Goal: Task Accomplishment & Management: Manage account settings

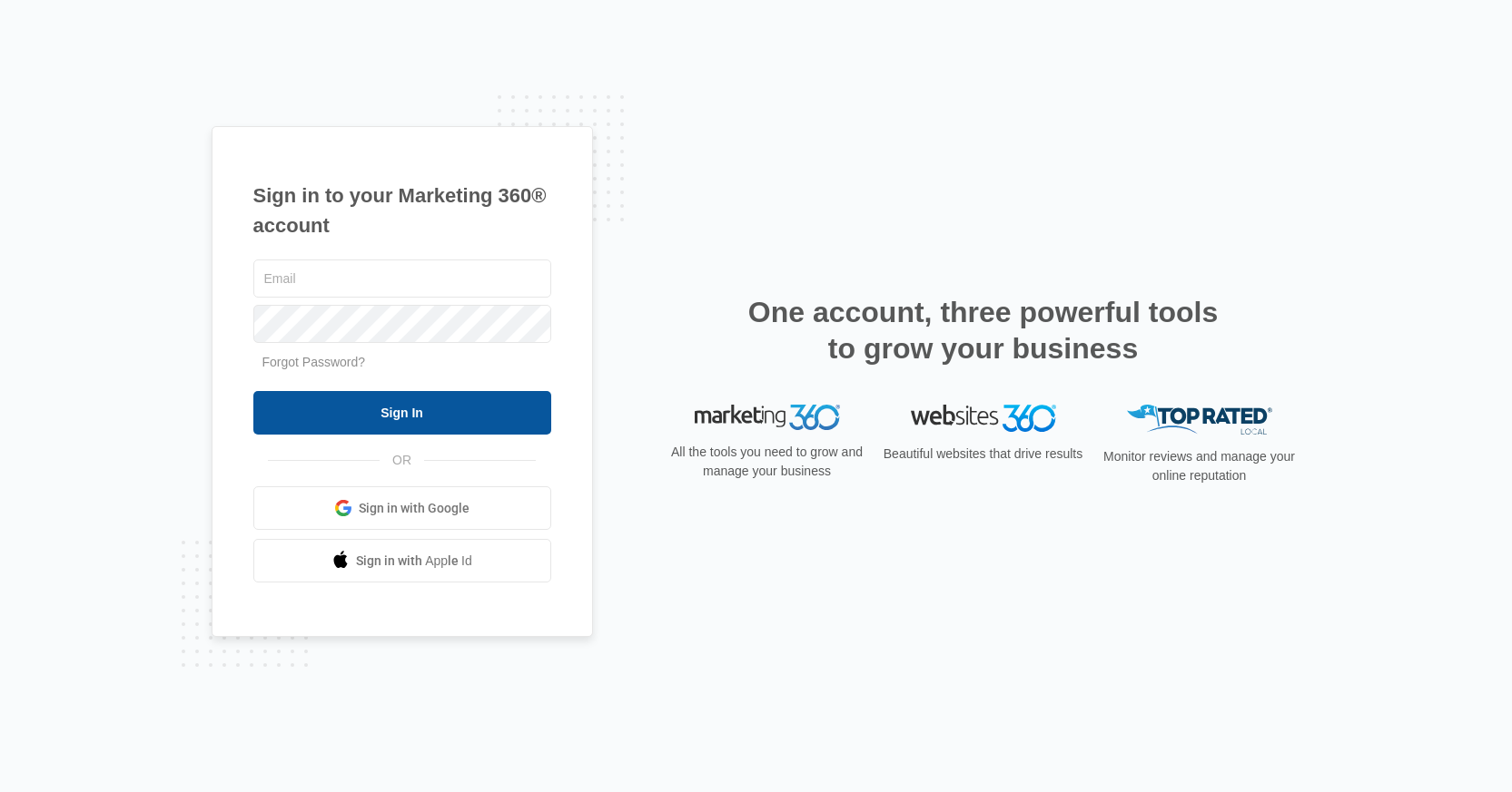
type input "[EMAIL_ADDRESS][DOMAIN_NAME]"
click at [443, 408] on input "Sign In" at bounding box center [402, 413] width 298 height 43
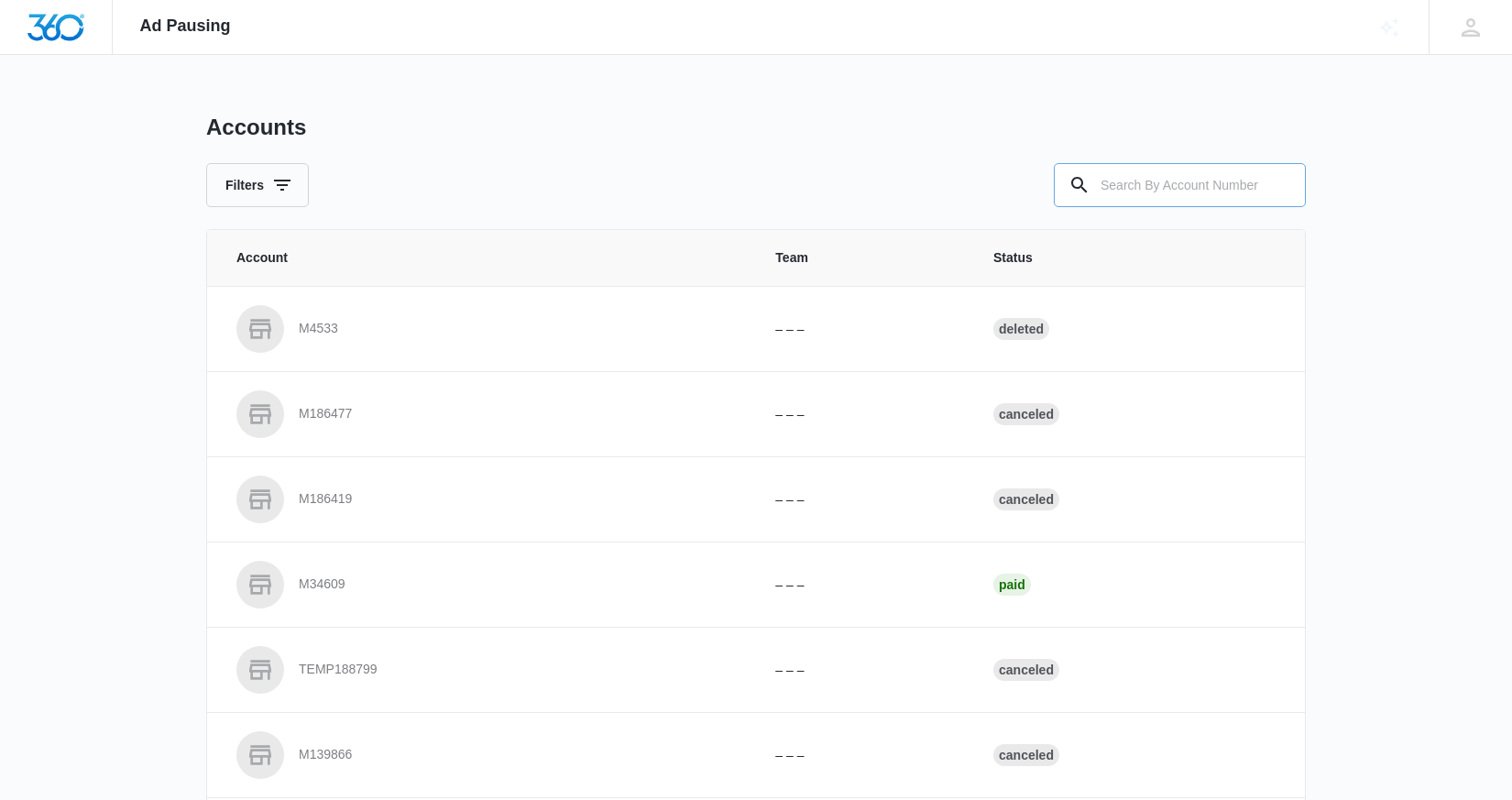
click at [1201, 195] on input "text" at bounding box center [1180, 185] width 252 height 44
type input "m"
type input "p"
type input "m332533"
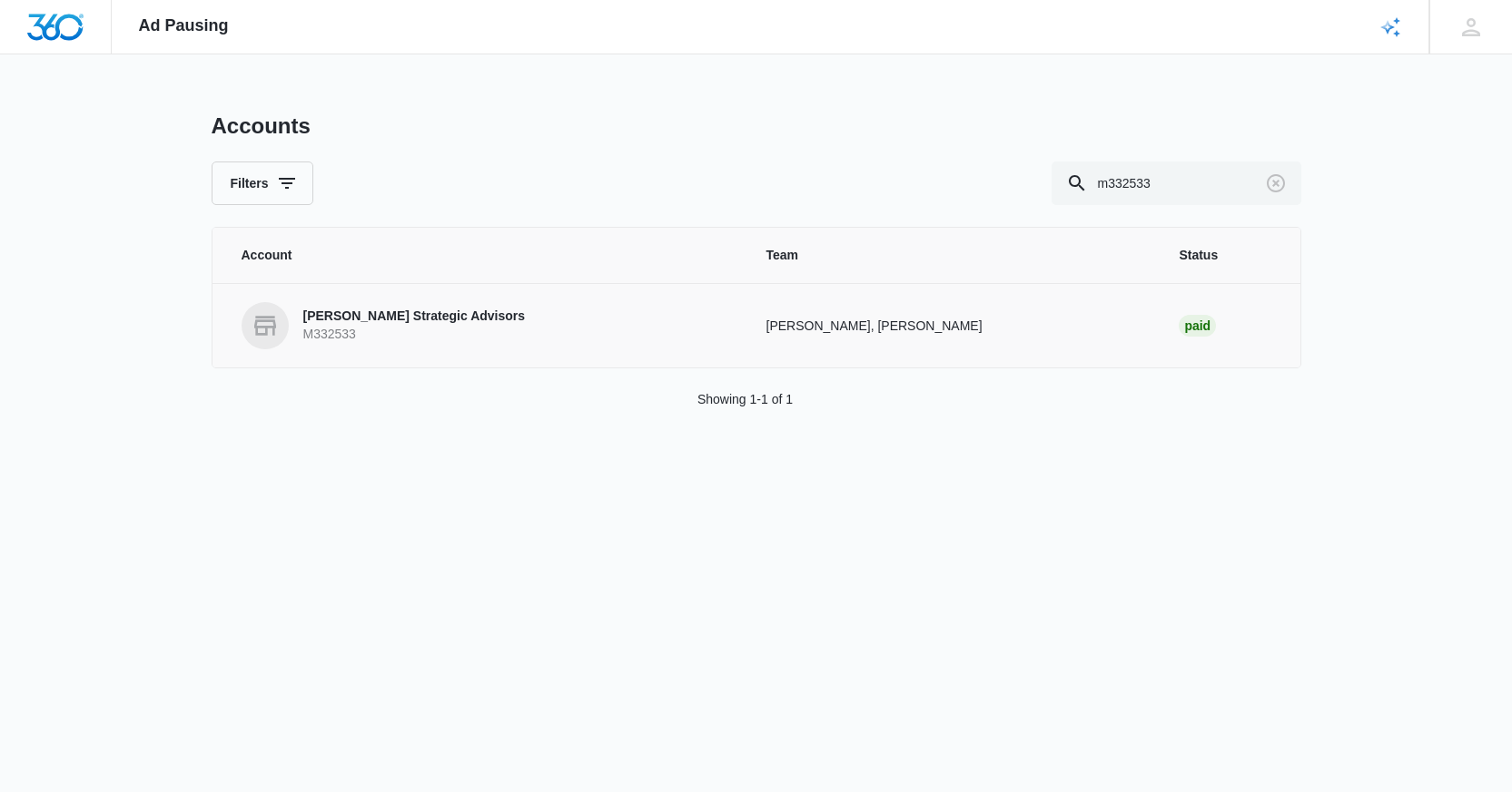
click at [426, 323] on p "Palmer Strategic Advisors" at bounding box center [414, 317] width 222 height 18
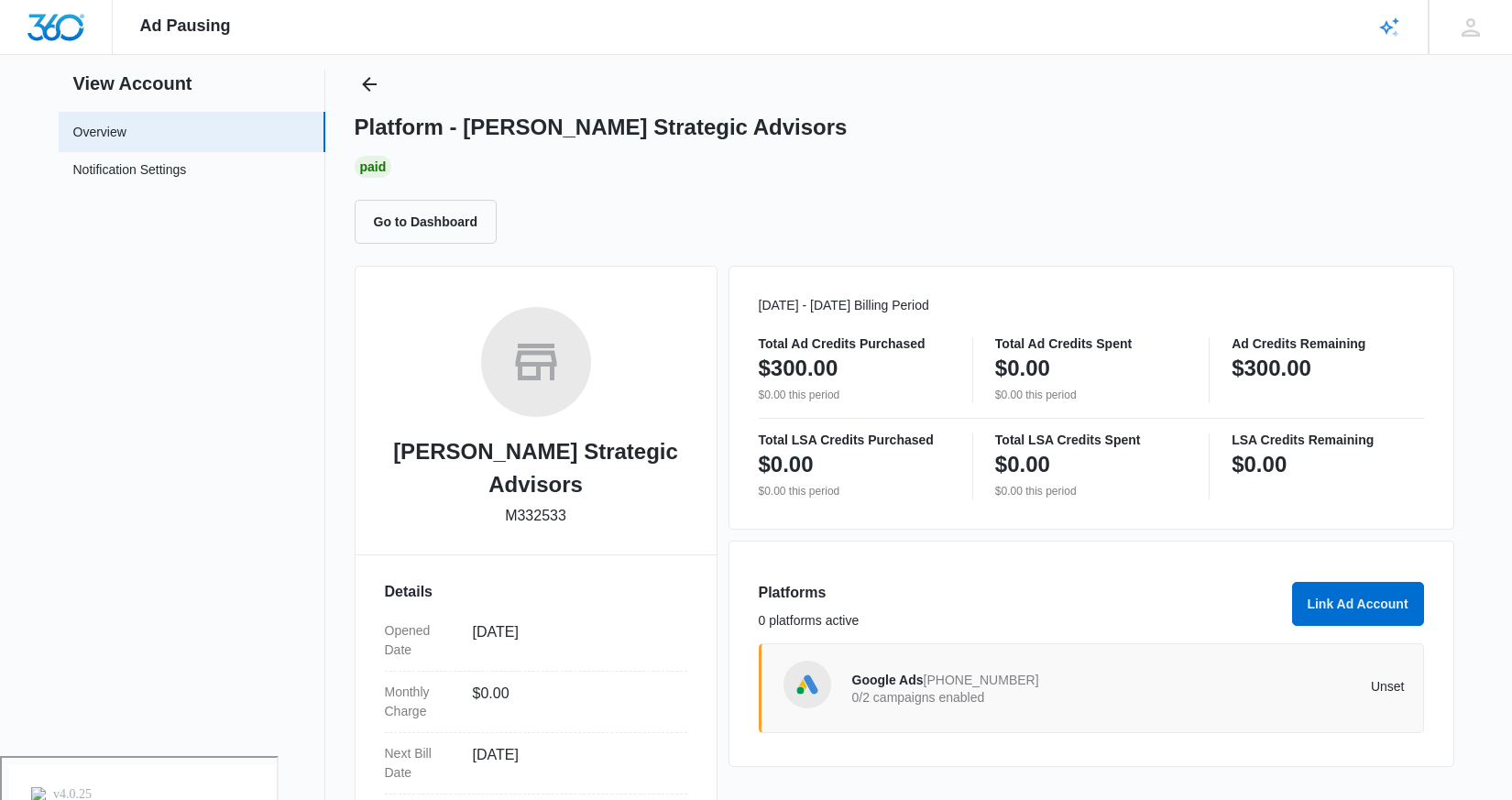
scroll to position [72, 0]
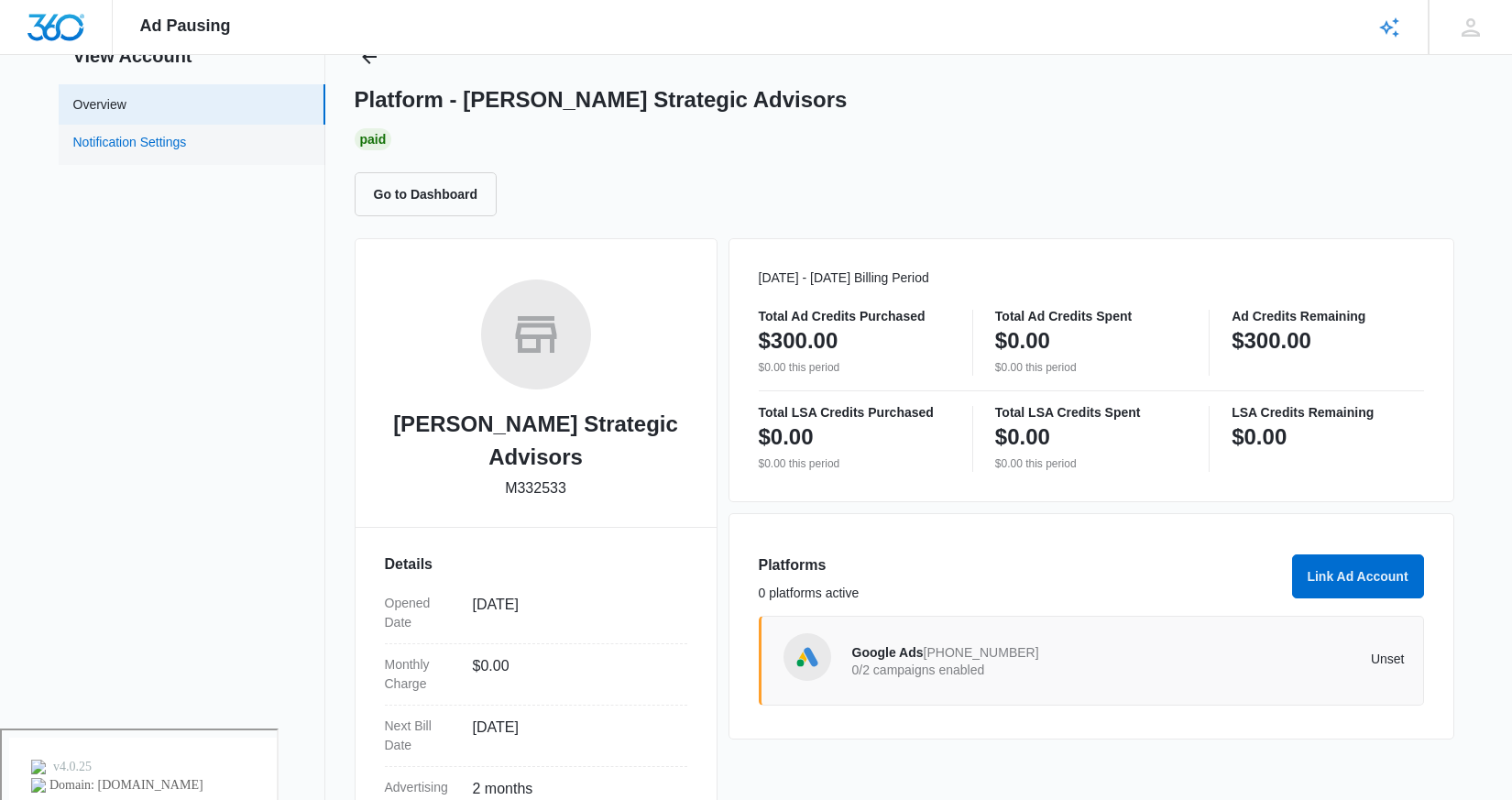
click at [158, 144] on link "Notification Settings" at bounding box center [130, 145] width 113 height 24
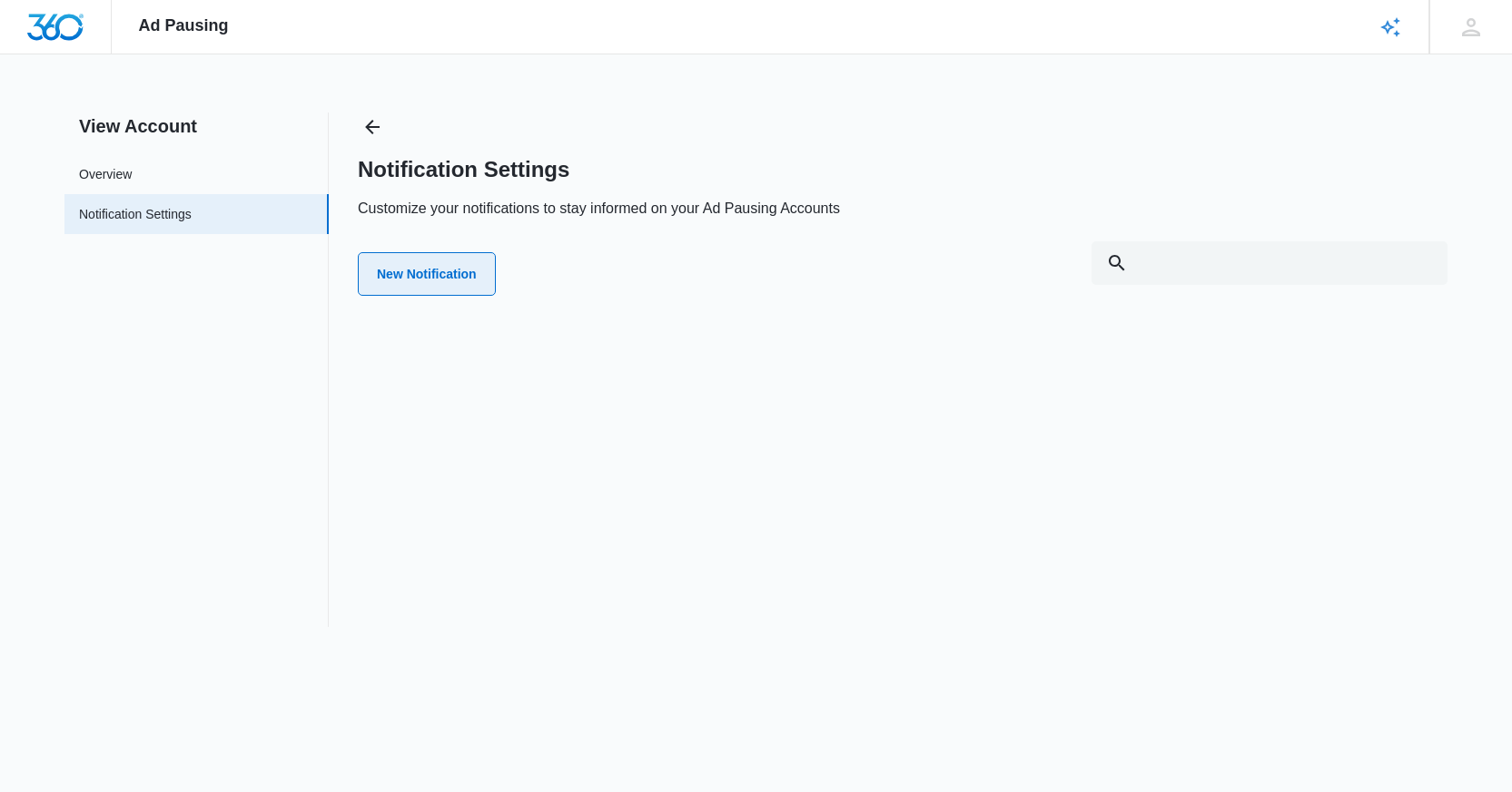
click at [428, 268] on button "New Notification" at bounding box center [426, 274] width 138 height 43
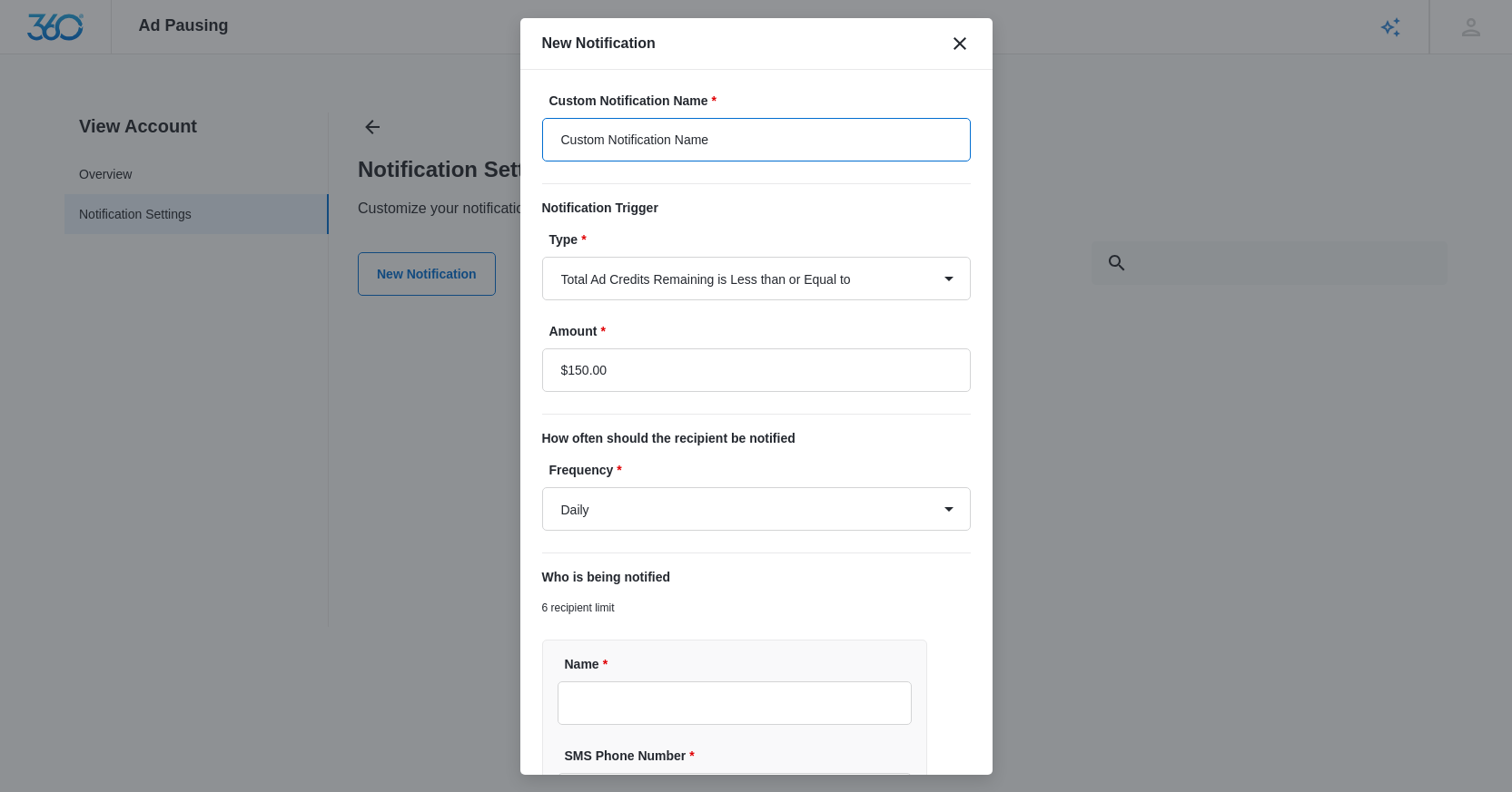
drag, startPoint x: 722, startPoint y: 135, endPoint x: 557, endPoint y: 137, distance: 165.0
click at [557, 137] on input "Custom Notification Name" at bounding box center [756, 140] width 428 height 43
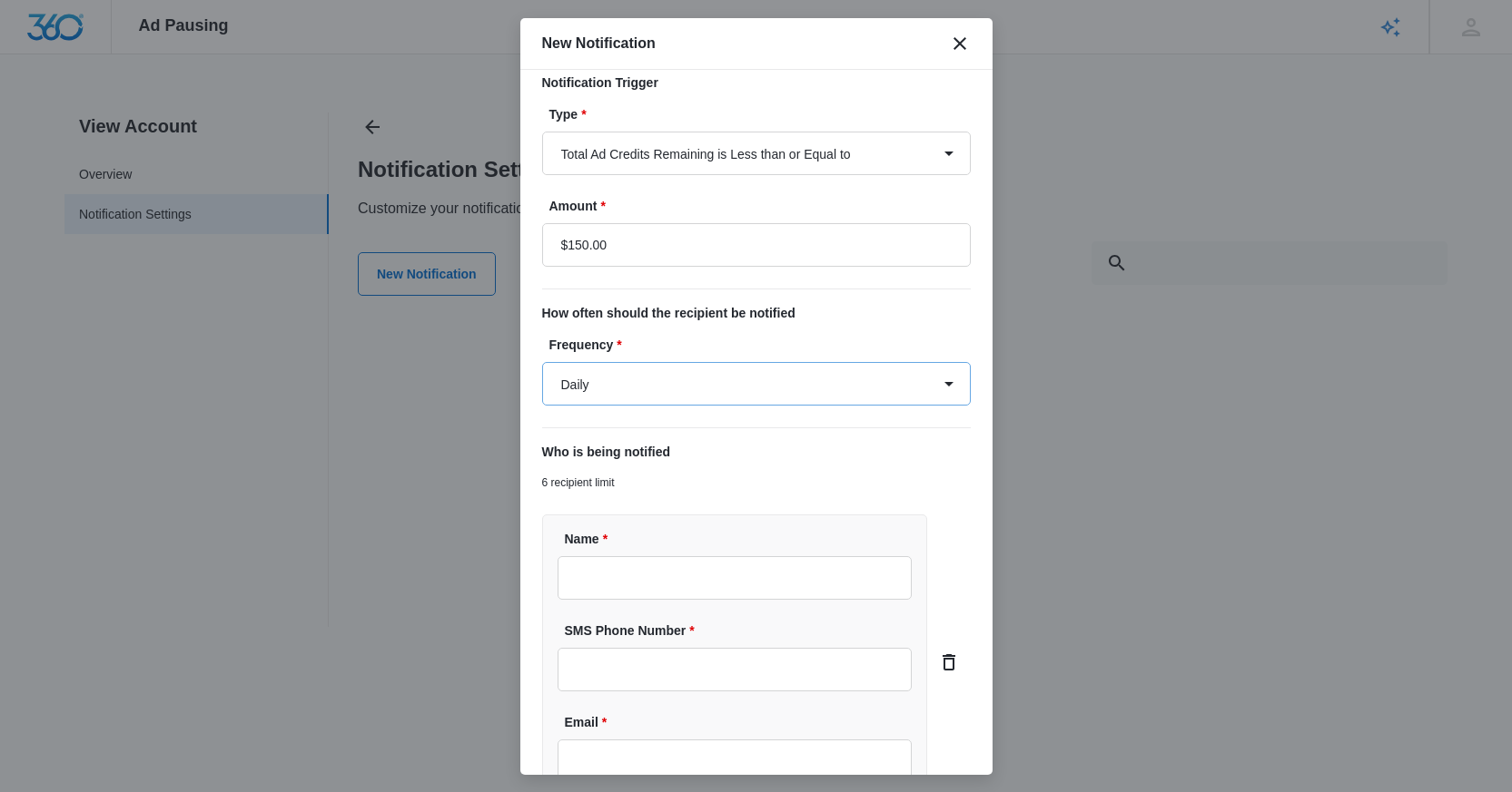
scroll to position [141, 0]
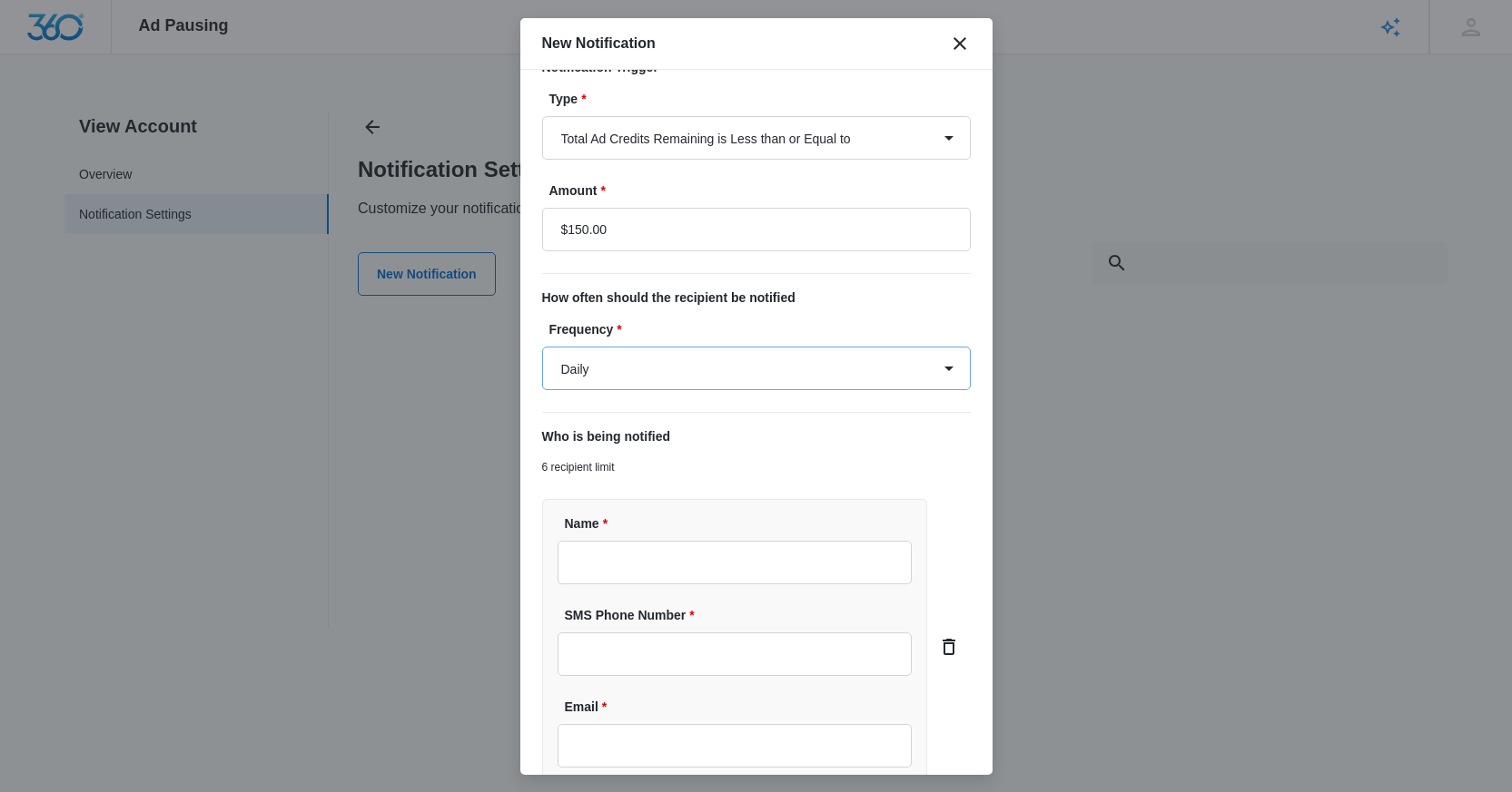
type input "Ad Alert"
click at [745, 375] on select "Daily Every Time" at bounding box center [756, 368] width 428 height 43
select select "every_time"
click at [542, 346] on select "Daily Every Time" at bounding box center [756, 368] width 428 height 43
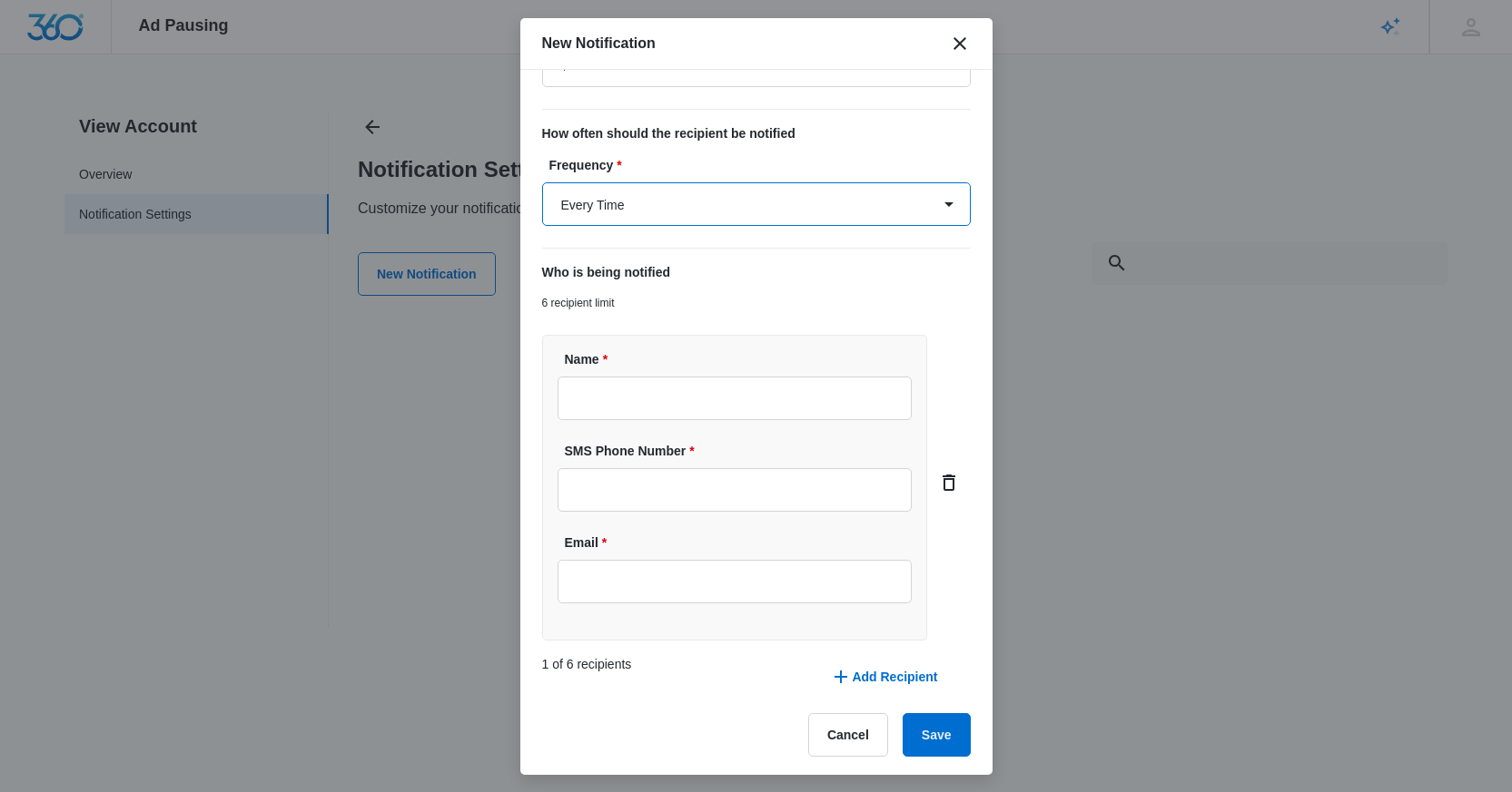
scroll to position [309, 0]
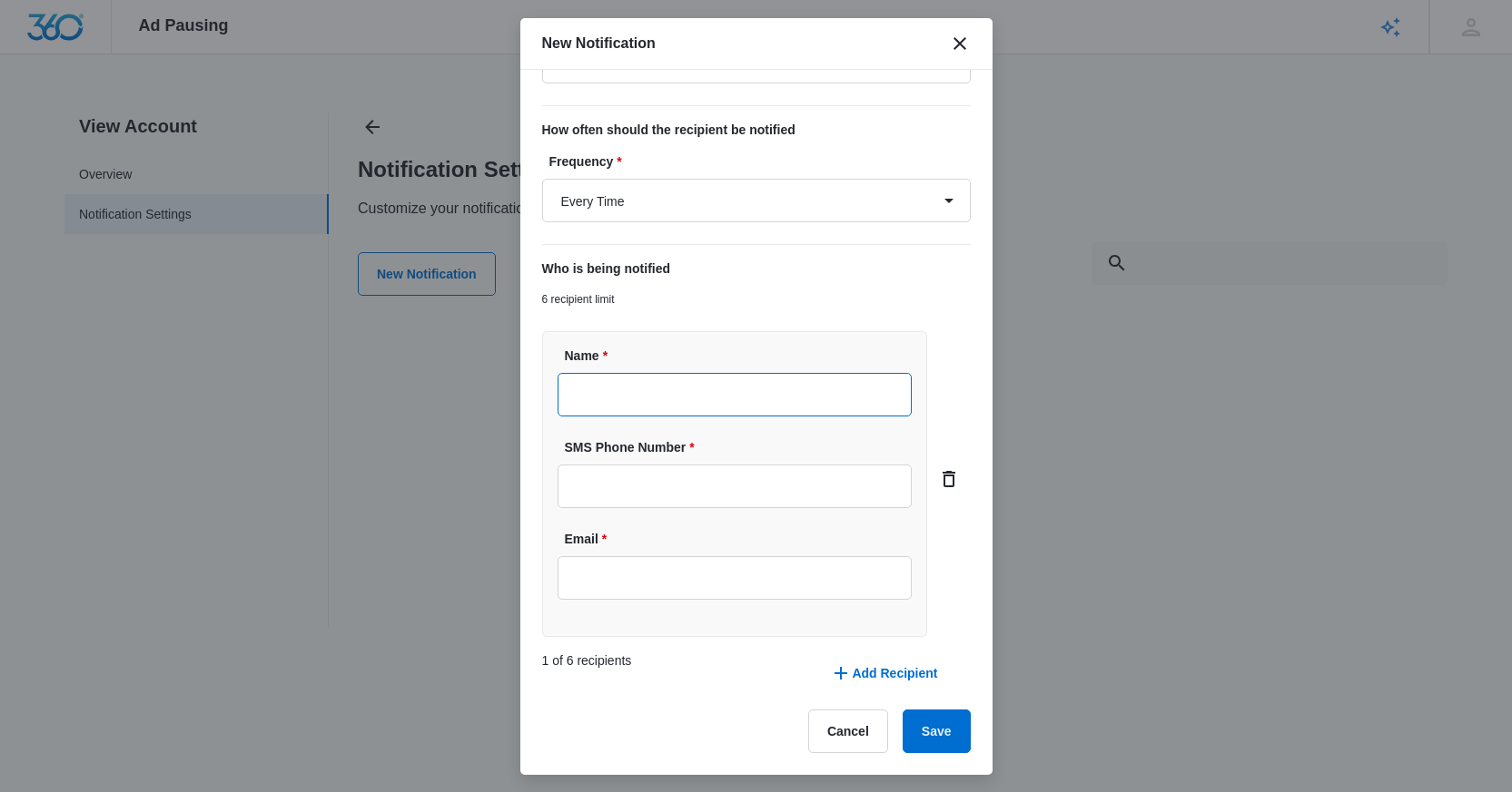
click at [697, 405] on input "Name *" at bounding box center [734, 395] width 355 height 43
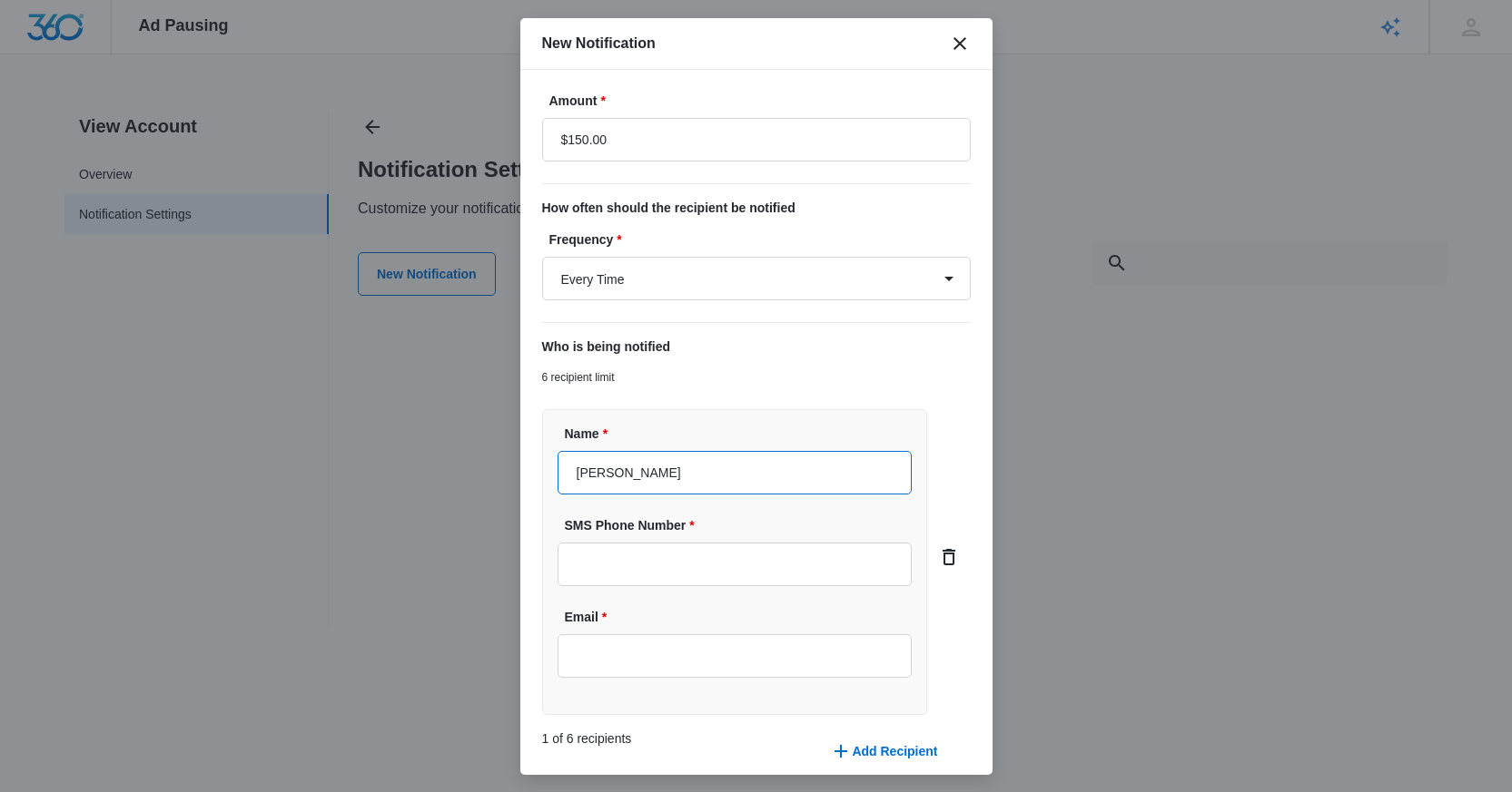
scroll to position [149, 0]
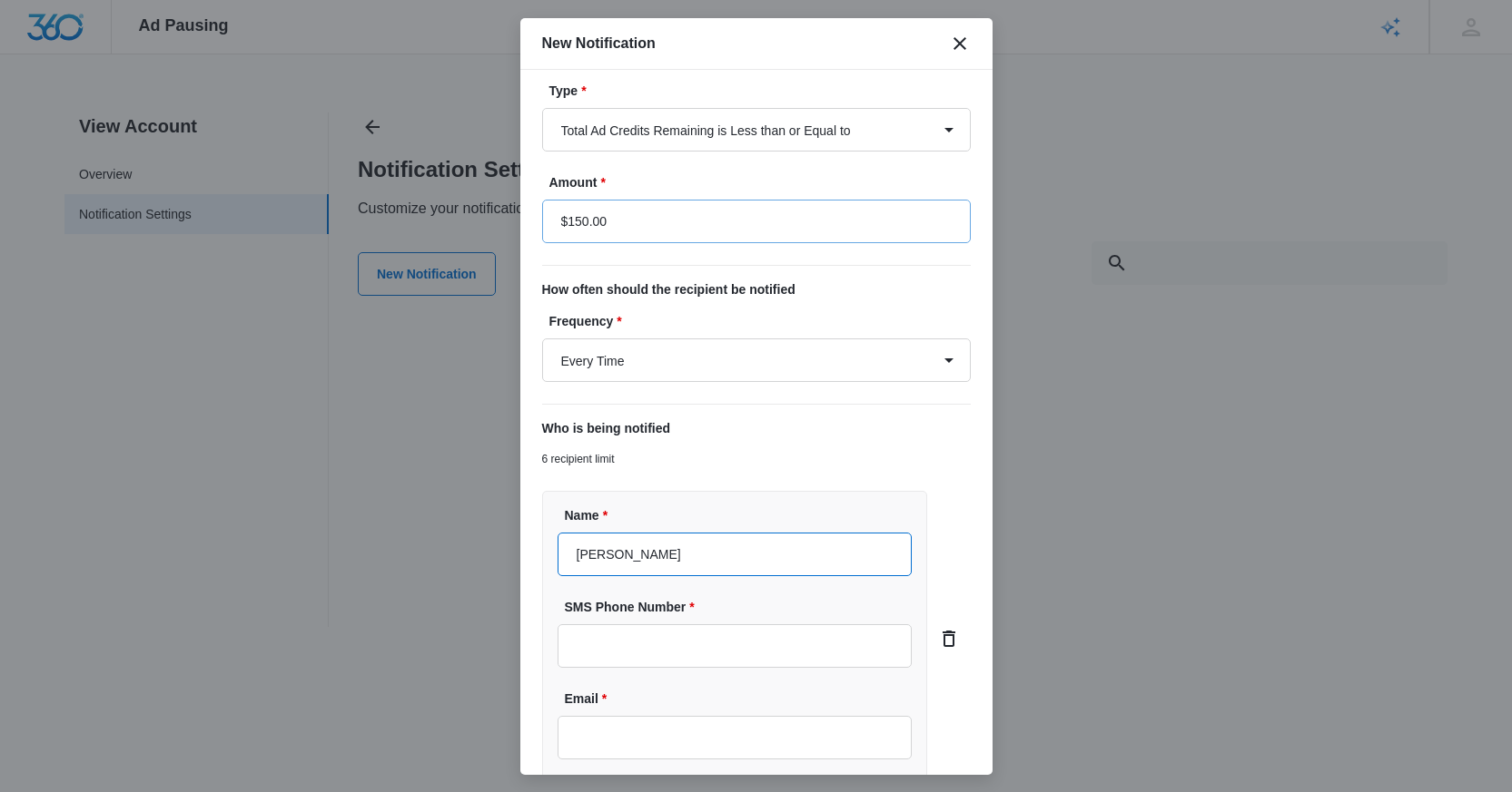
type input "[PERSON_NAME]"
click at [654, 210] on input "$150.00" at bounding box center [756, 221] width 428 height 43
click at [821, 277] on form "Custom Notification Name * Ad Alert Notification Trigger Type * Total Ad Credit…" at bounding box center [756, 428] width 428 height 970
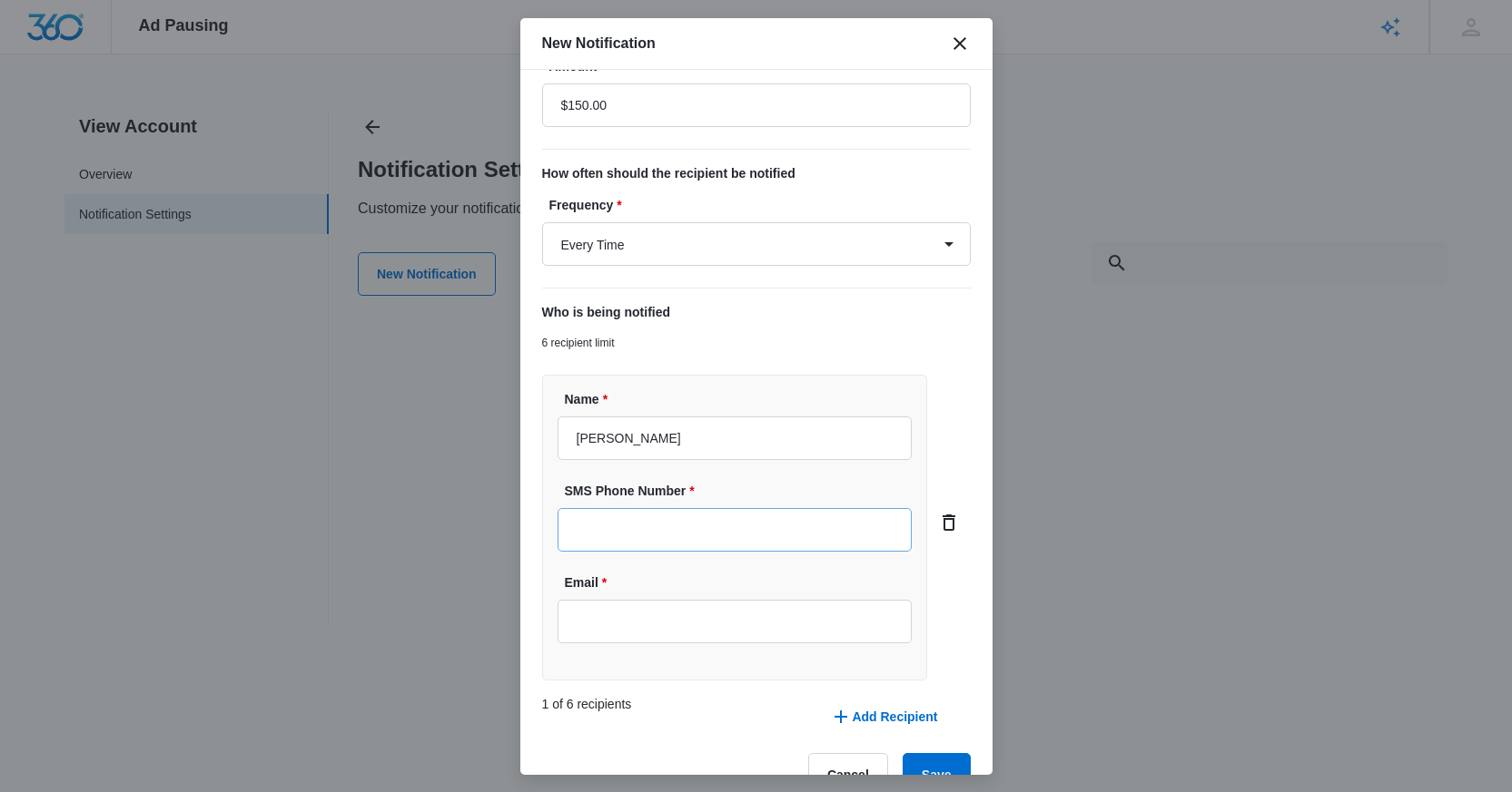
scroll to position [309, 0]
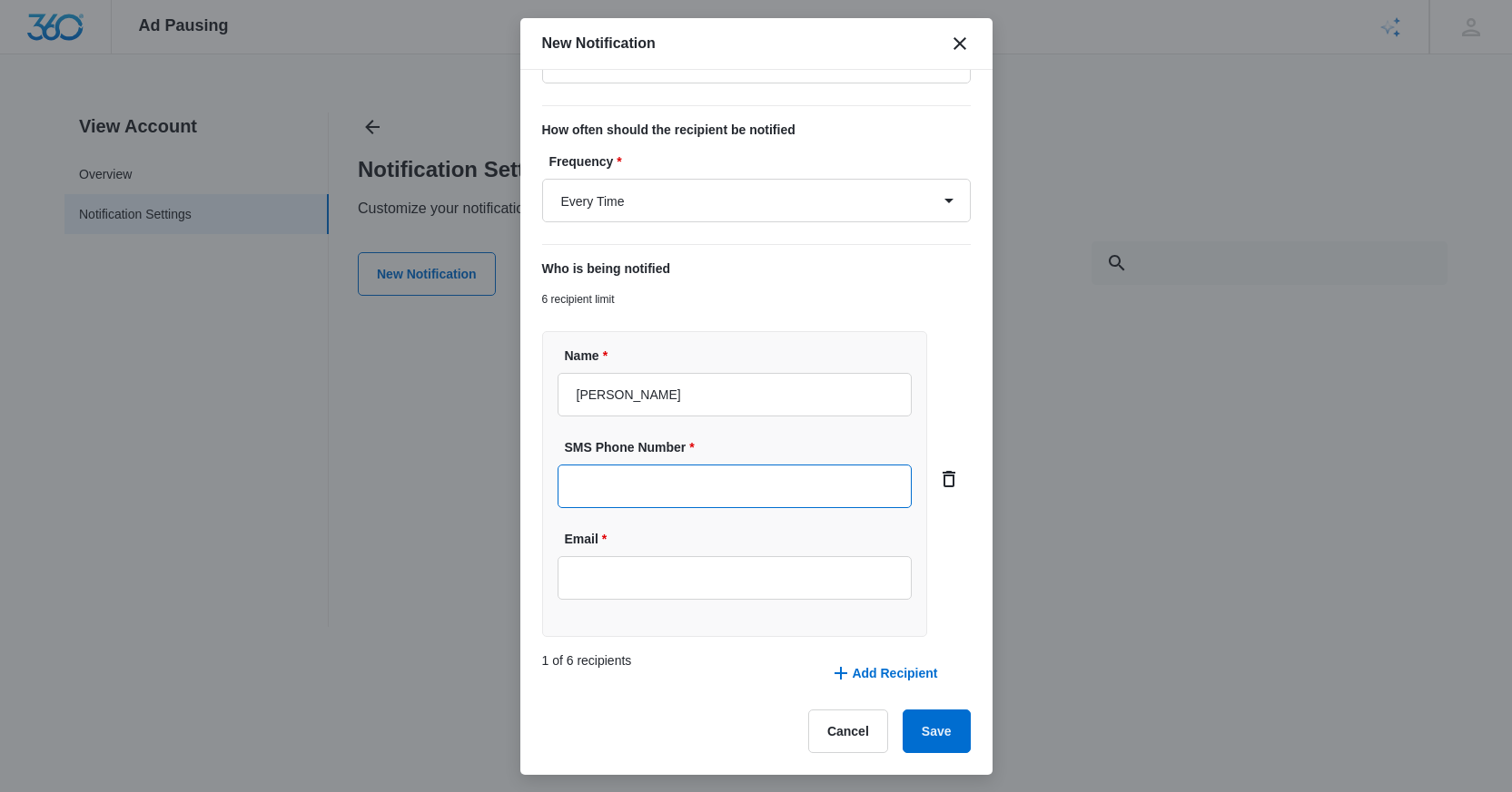
click at [671, 486] on input "SMS Phone Number *" at bounding box center [734, 486] width 355 height 43
click at [650, 598] on input "Email *" at bounding box center [734, 579] width 355 height 43
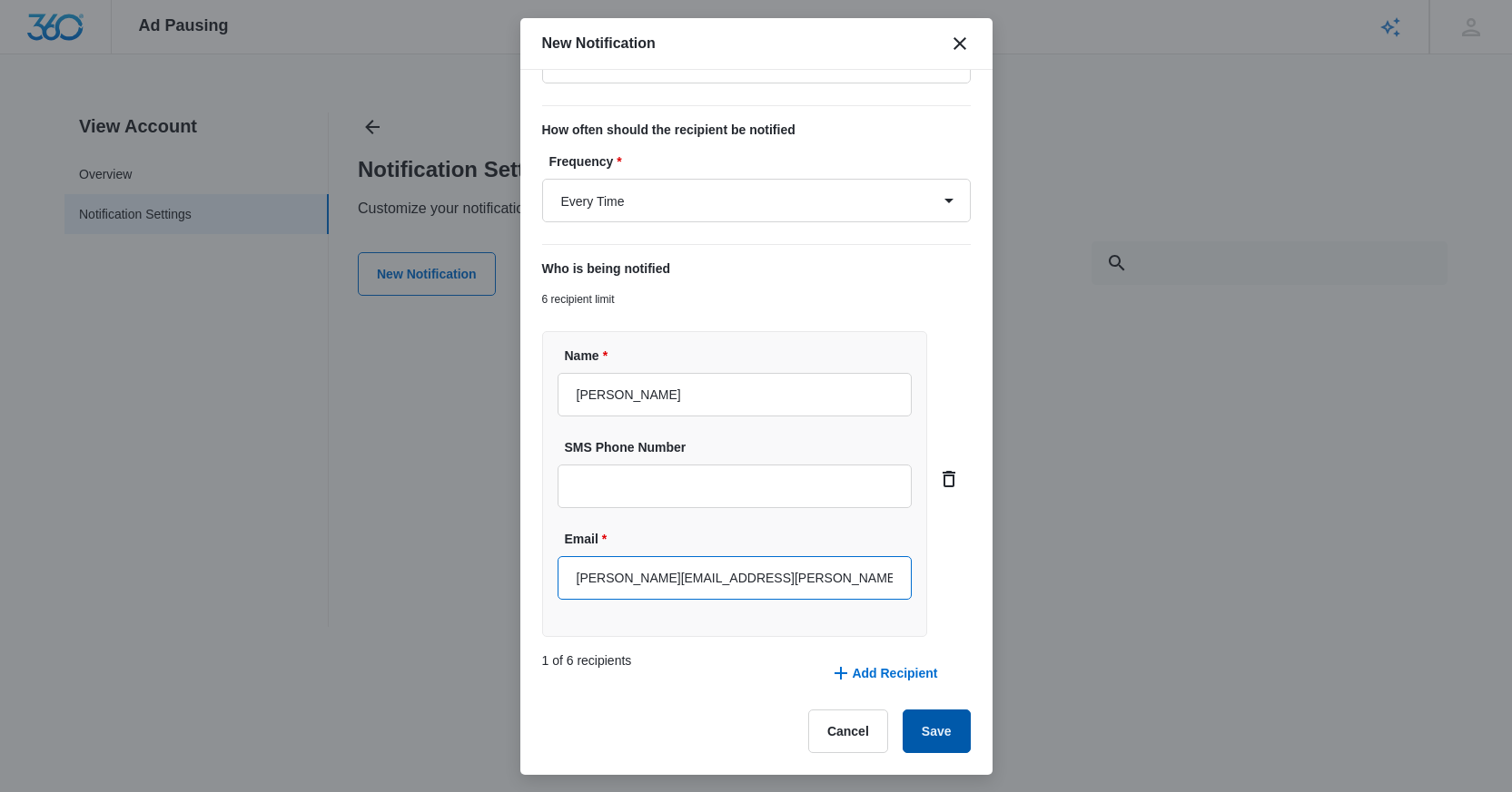
type input "[PERSON_NAME][EMAIL_ADDRESS][PERSON_NAME][DOMAIN_NAME]"
click at [936, 735] on button "Save" at bounding box center [936, 731] width 68 height 43
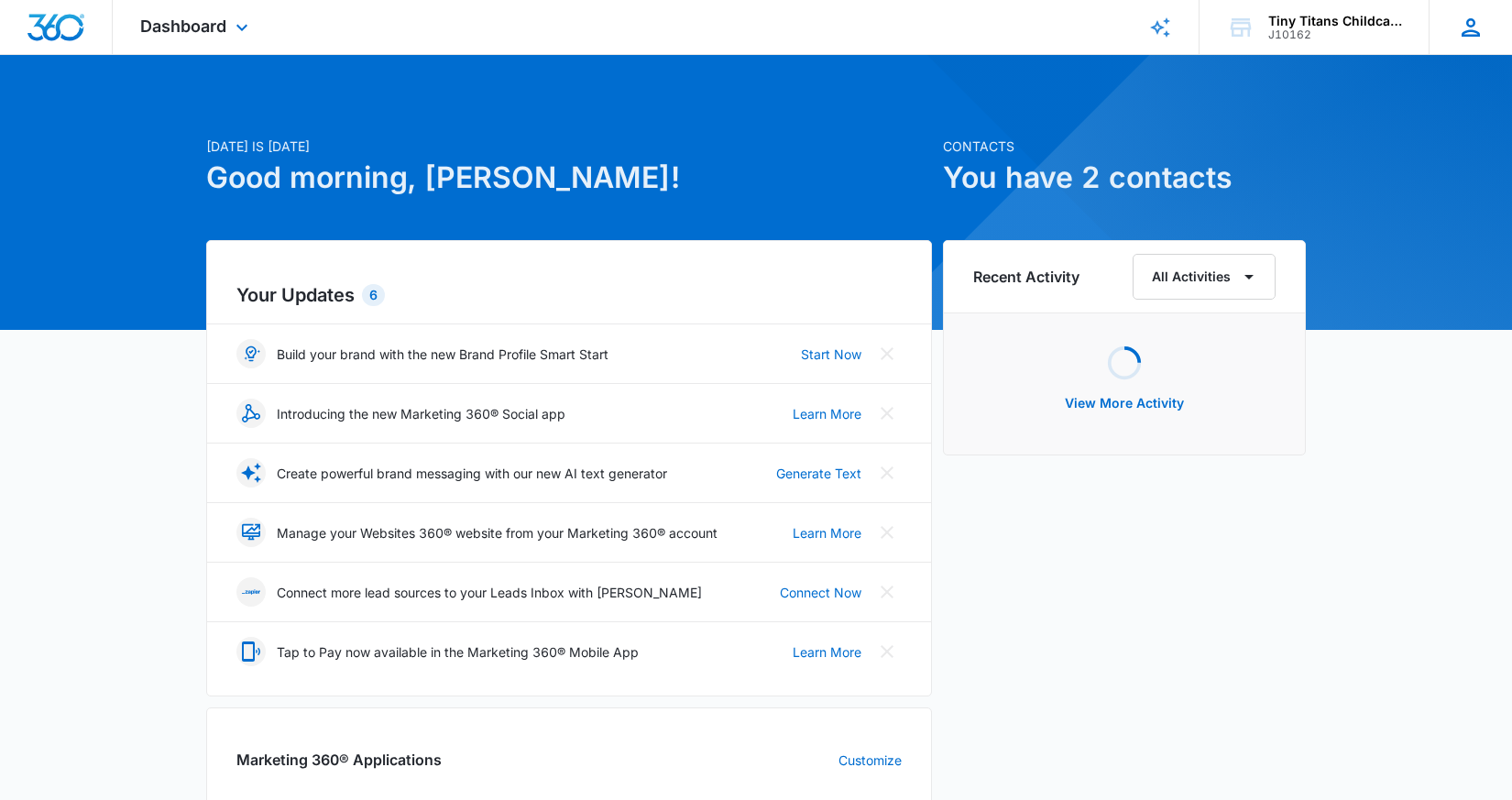
click at [1455, 28] on div "CP [PERSON_NAME] [PERSON_NAME][EMAIL_ADDRESS][DOMAIN_NAME] My Profile Notificat…" at bounding box center [1470, 27] width 83 height 54
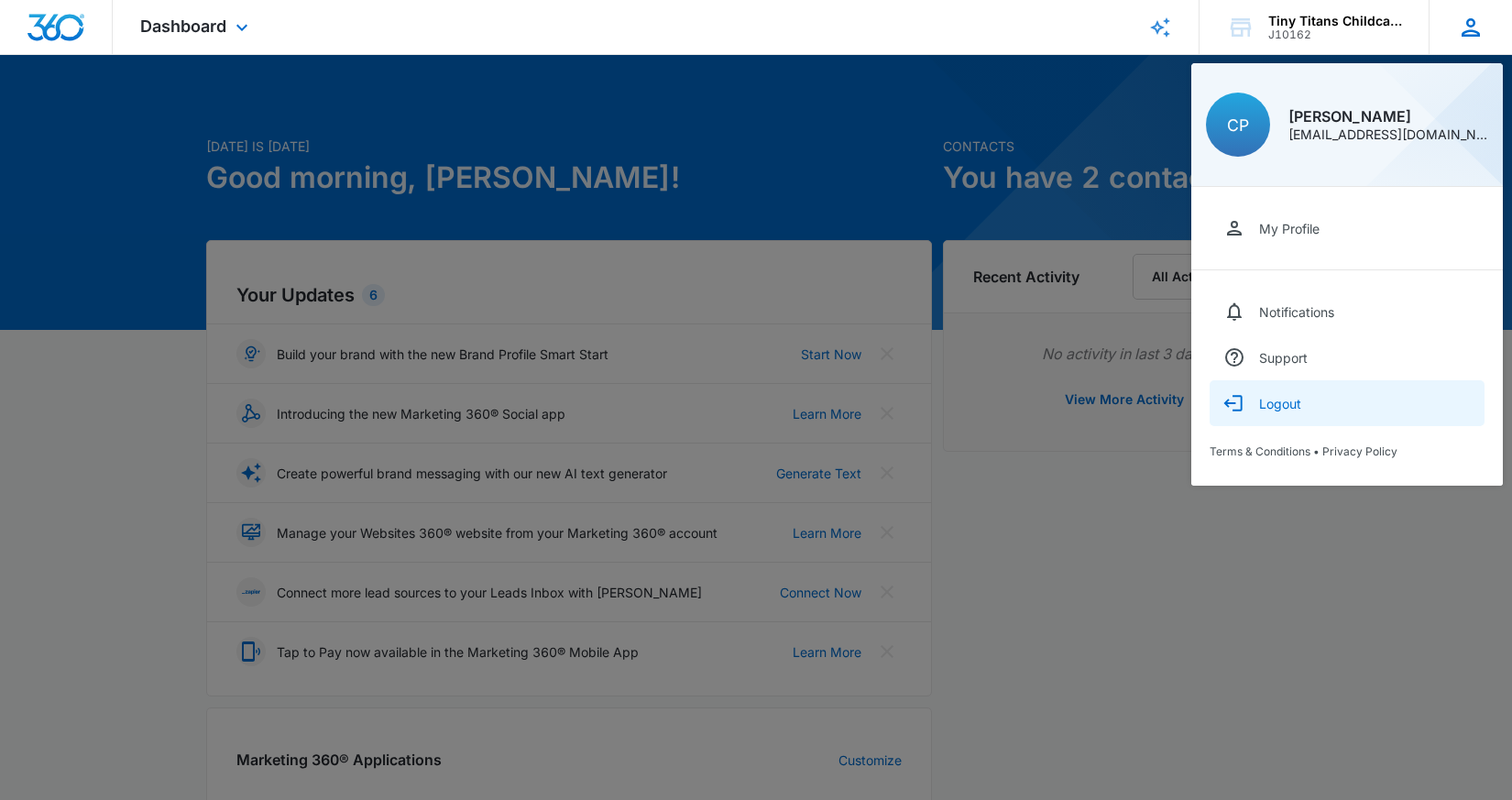
click at [1282, 409] on div "Logout" at bounding box center [1281, 404] width 42 height 16
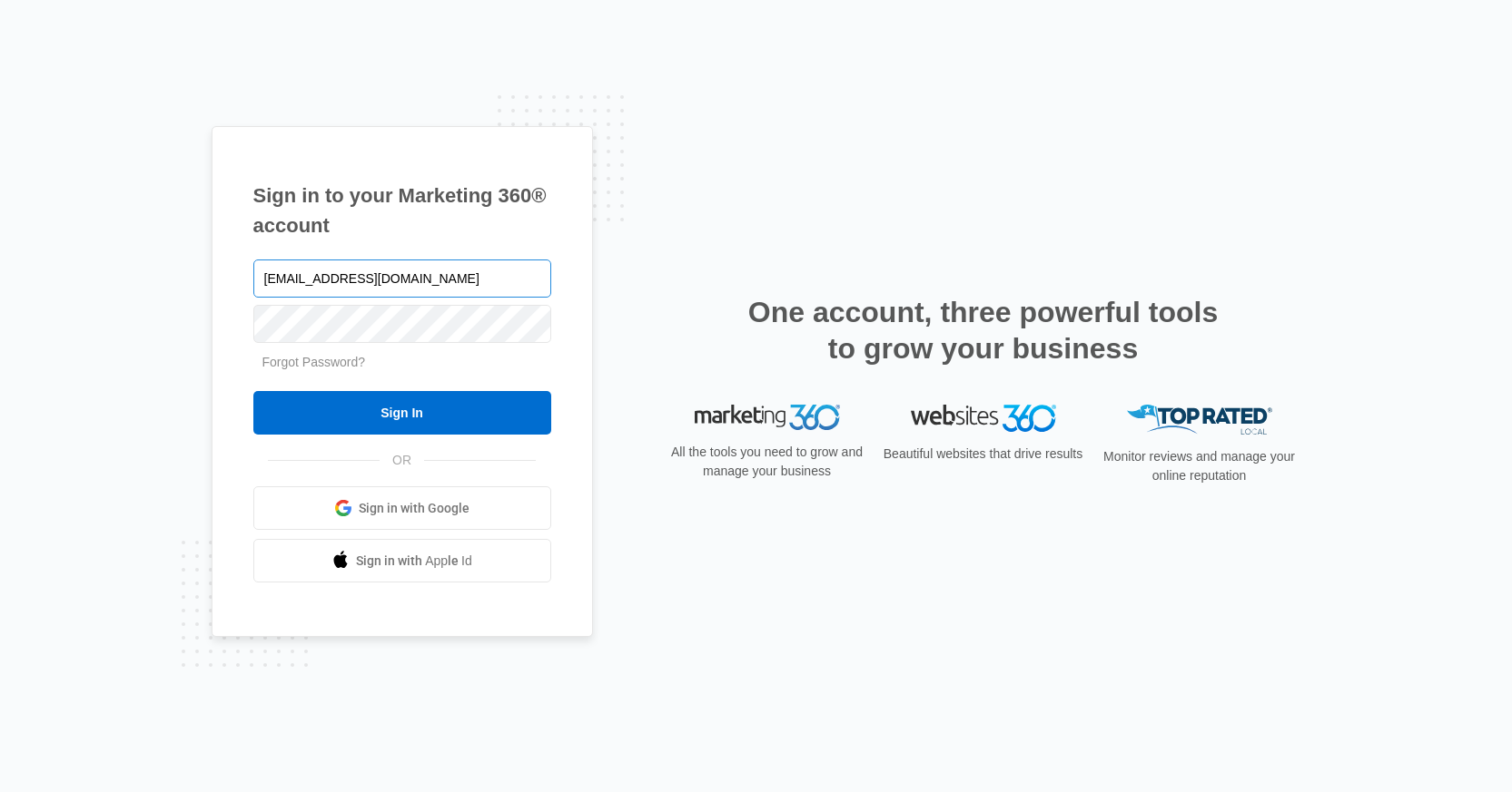
click at [438, 290] on input "christymuller@gmail.com" at bounding box center [402, 278] width 298 height 38
type input "christy.perez@madwire.com"
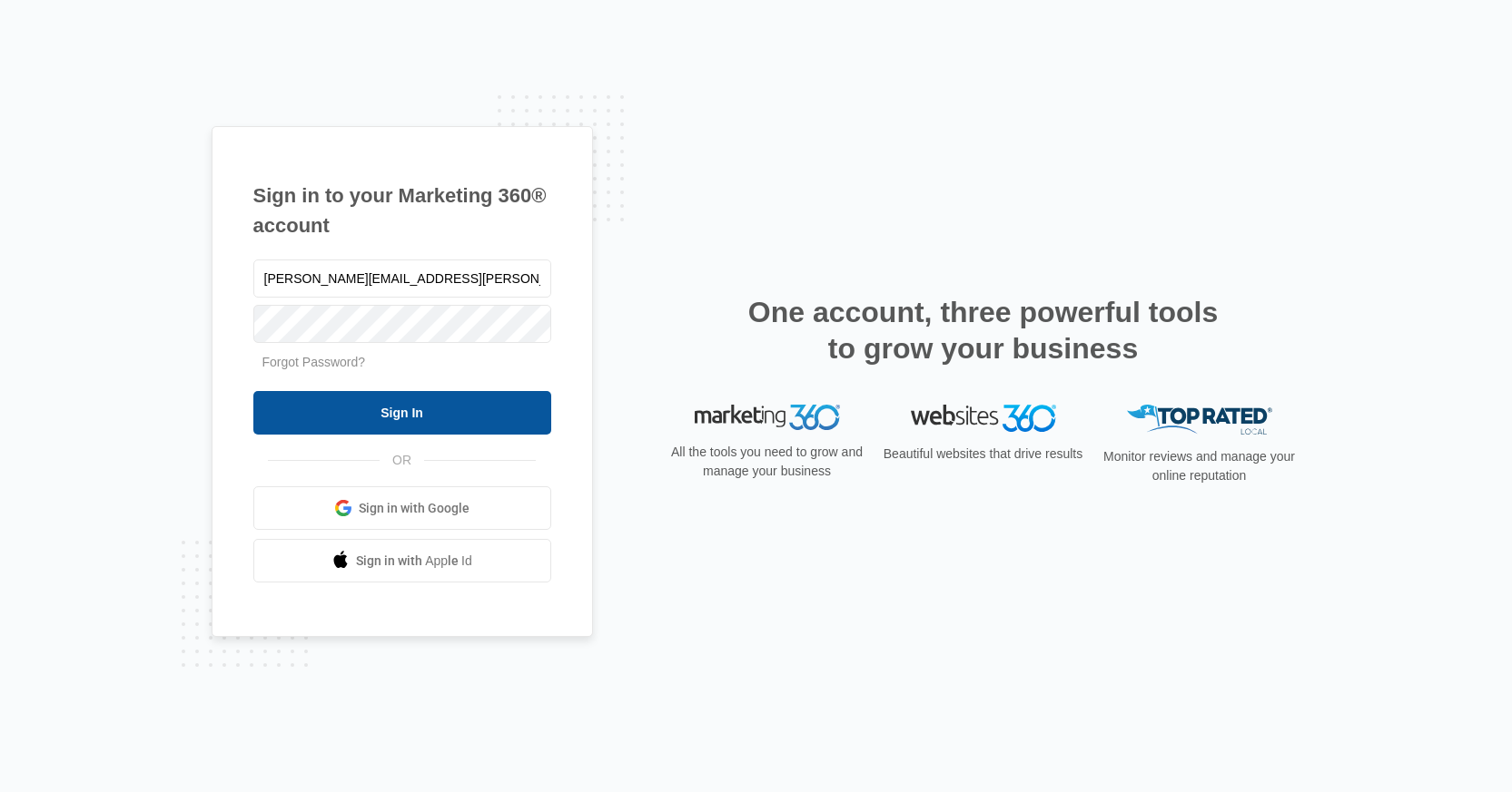
click at [416, 410] on input "Sign In" at bounding box center [402, 413] width 298 height 43
